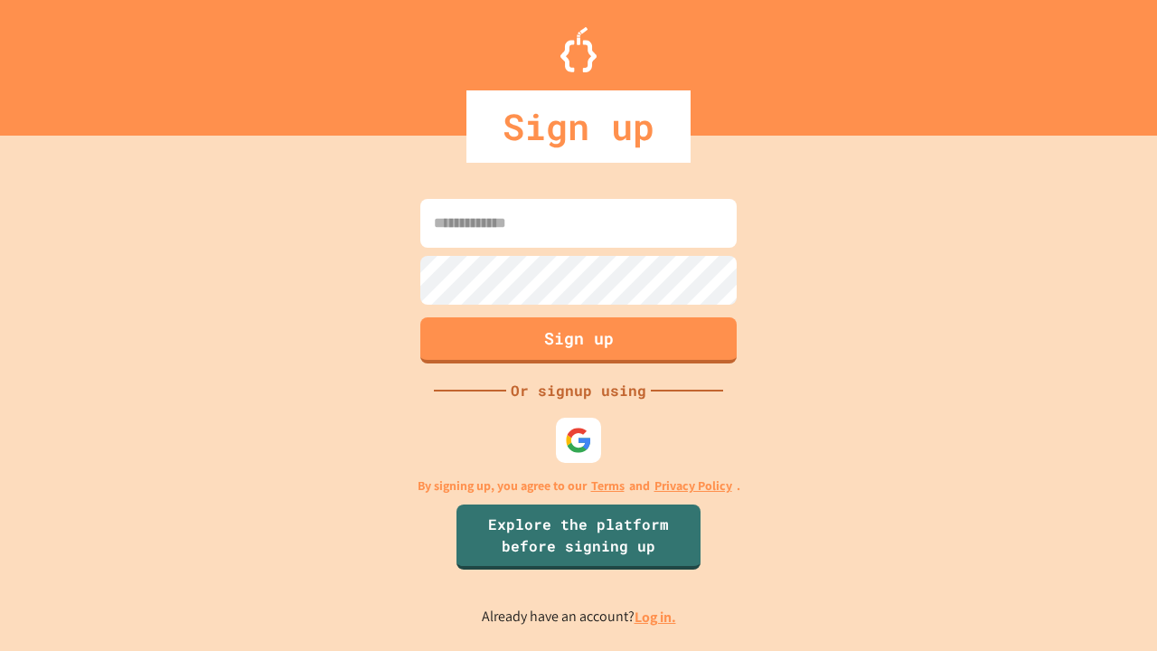
click at [656, 616] on link "Log in." at bounding box center [655, 616] width 42 height 19
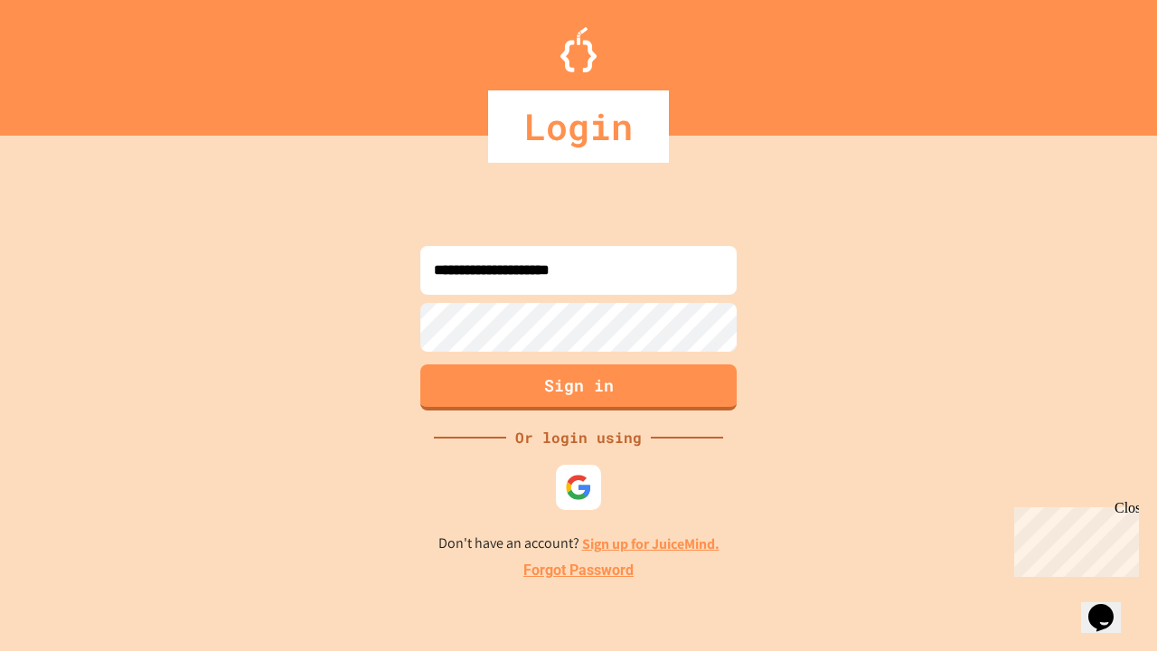
type input "**********"
